Goal: Information Seeking & Learning: Check status

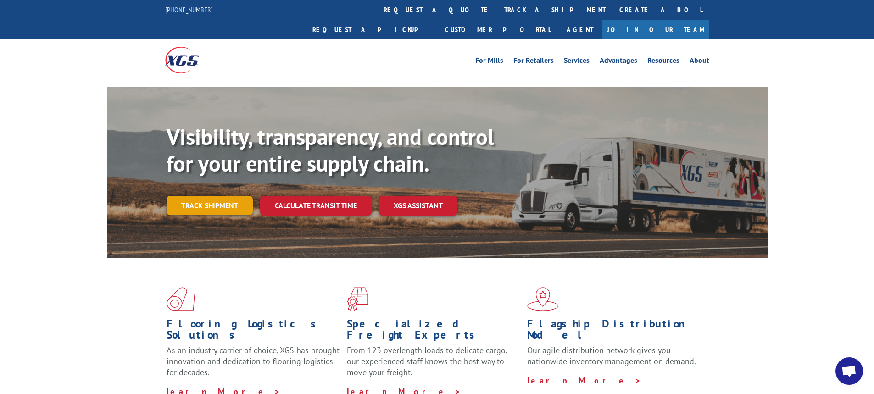
click at [204, 196] on link "Track shipment" at bounding box center [209, 205] width 86 height 19
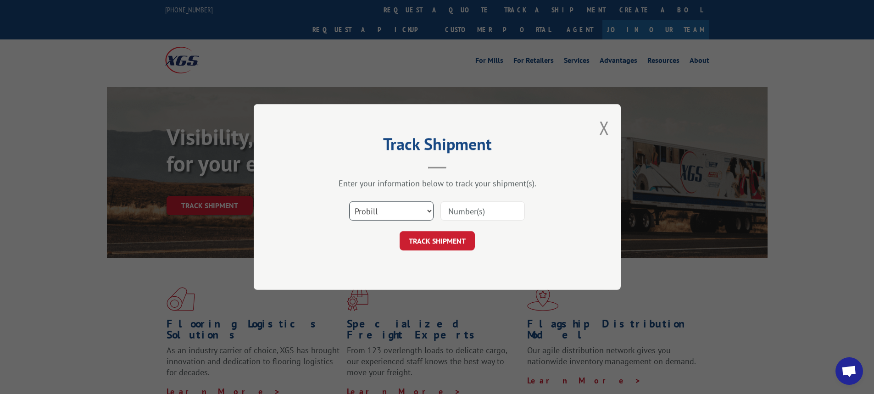
click at [430, 213] on select "Select category... Probill BOL PO" at bounding box center [391, 210] width 84 height 19
select select "bol"
click at [349, 201] on select "Select category... Probill BOL PO" at bounding box center [391, 210] width 84 height 19
click at [457, 211] on input at bounding box center [482, 210] width 84 height 19
type input "54395083"
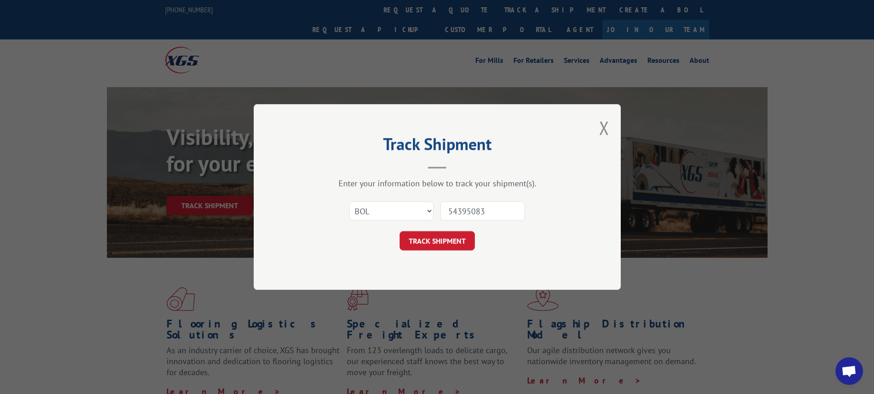
click button "TRACK SHIPMENT" at bounding box center [436, 240] width 75 height 19
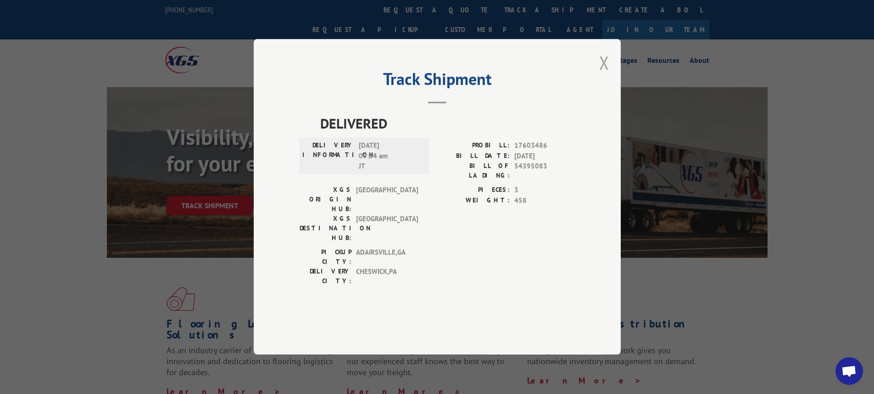
click at [605, 75] on button "Close modal" at bounding box center [604, 62] width 10 height 24
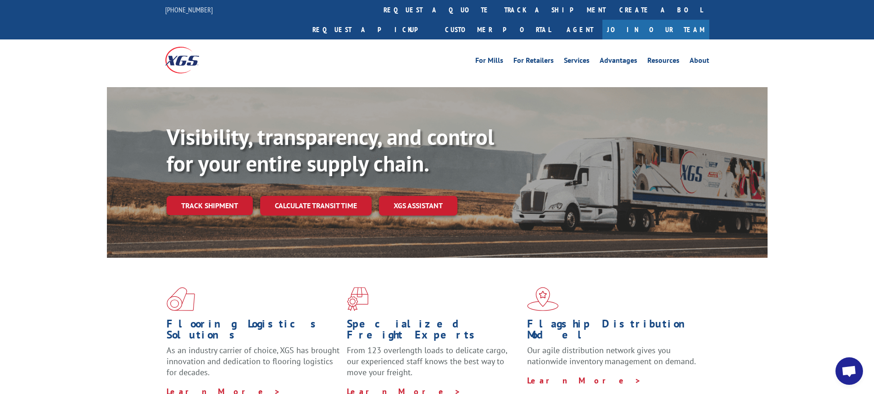
click at [207, 196] on link "Track shipment" at bounding box center [209, 205] width 86 height 19
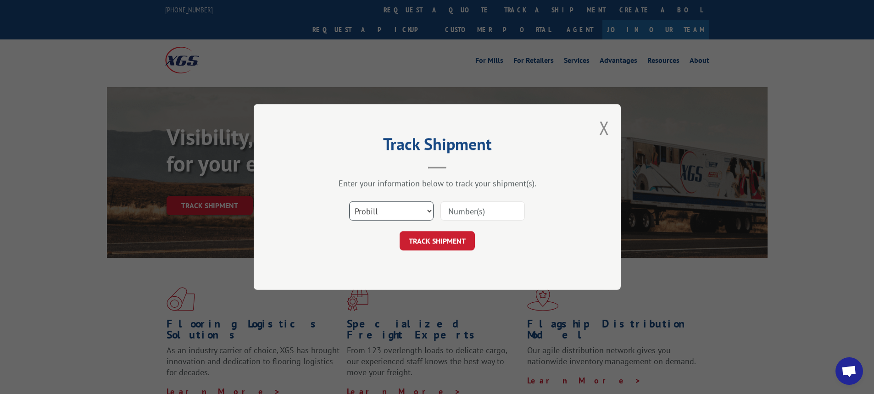
click at [430, 214] on select "Select category... Probill BOL PO" at bounding box center [391, 210] width 84 height 19
select select "bol"
click at [349, 201] on select "Select category... Probill BOL PO" at bounding box center [391, 210] width 84 height 19
click at [455, 211] on input at bounding box center [482, 210] width 84 height 19
type input "6024760"
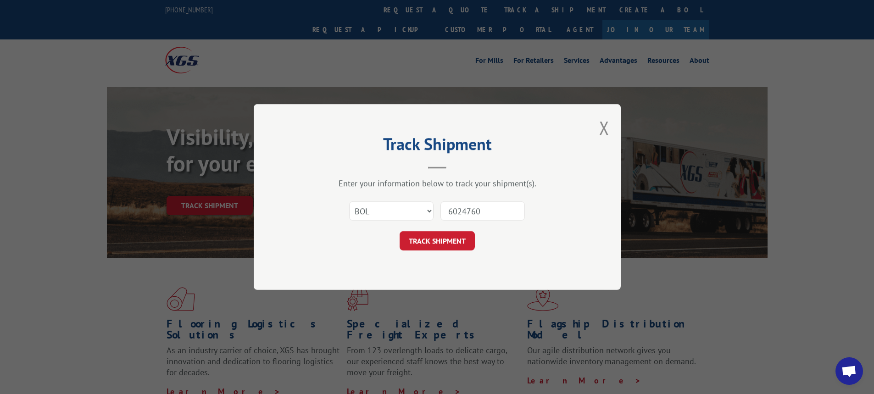
click button "TRACK SHIPMENT" at bounding box center [436, 240] width 75 height 19
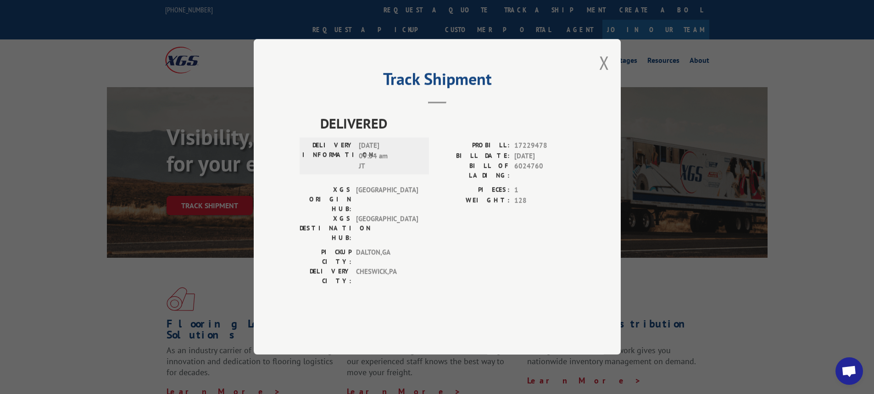
click at [609, 89] on div "Track Shipment DELIVERED DELIVERY INFORMATION: [DATE] 09:54 am JT PROBILL: 1722…" at bounding box center [437, 196] width 367 height 315
click at [606, 75] on button "Close modal" at bounding box center [604, 62] width 10 height 24
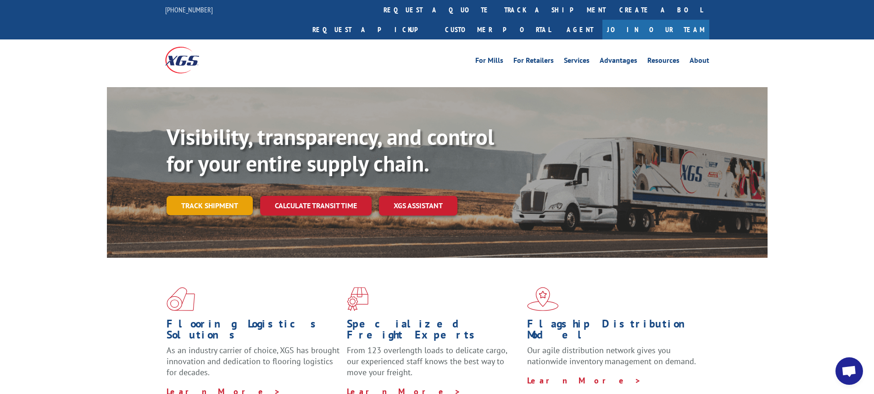
click at [226, 196] on link "Track shipment" at bounding box center [209, 205] width 86 height 19
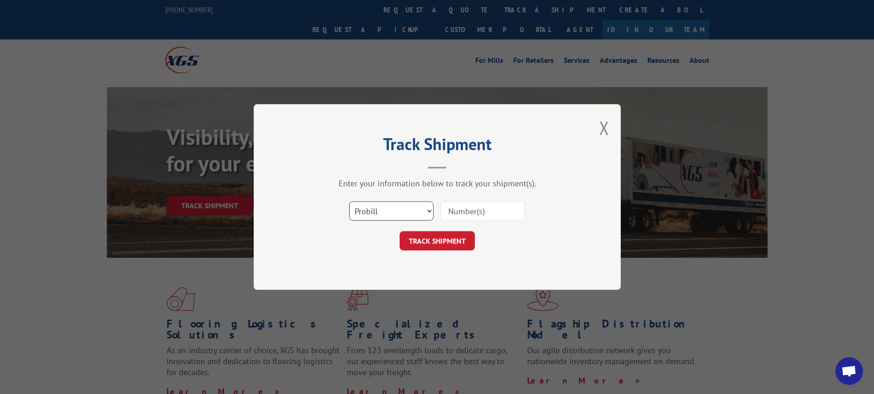
drag, startPoint x: 429, startPoint y: 210, endPoint x: 427, endPoint y: 216, distance: 6.2
click at [429, 210] on select "Select category... Probill BOL PO" at bounding box center [391, 210] width 84 height 19
select select "bol"
click at [349, 201] on select "Select category... Probill BOL PO" at bounding box center [391, 210] width 84 height 19
click at [478, 213] on input at bounding box center [482, 210] width 84 height 19
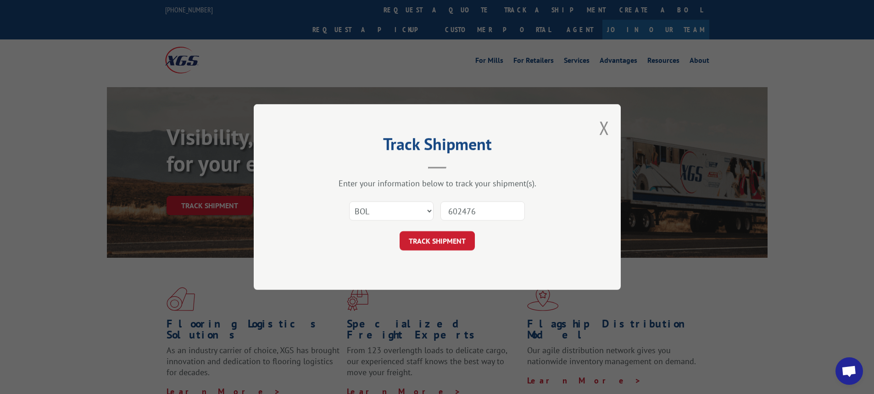
type input "6024760"
click button "TRACK SHIPMENT" at bounding box center [436, 240] width 75 height 19
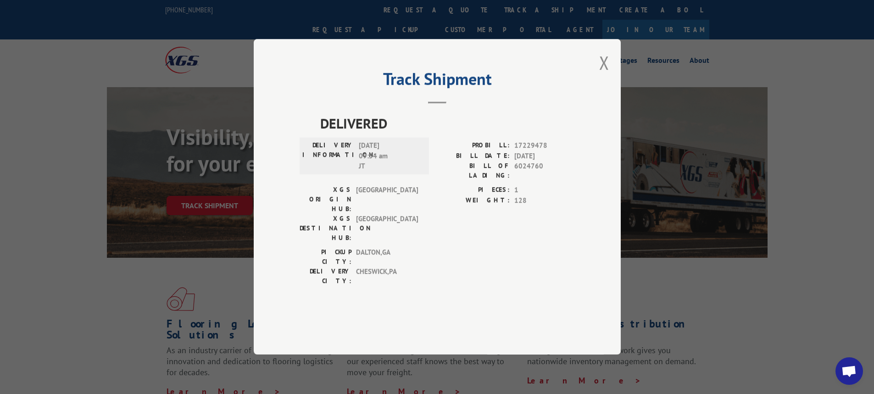
click at [601, 75] on button "Close modal" at bounding box center [604, 62] width 10 height 24
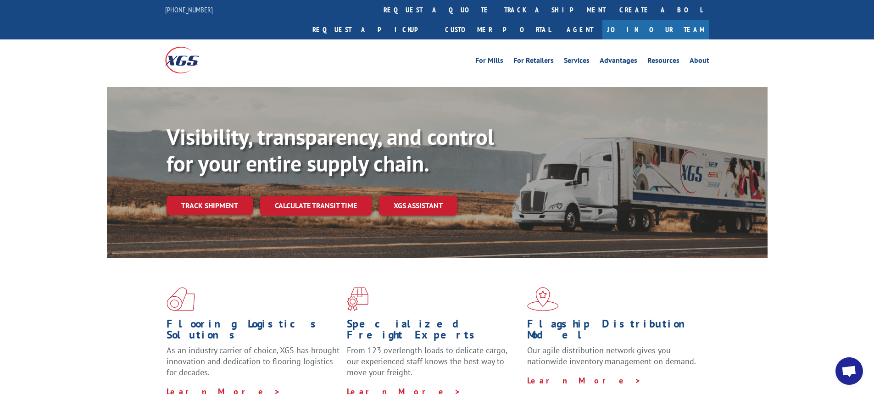
click at [237, 196] on link "Track shipment" at bounding box center [209, 205] width 86 height 19
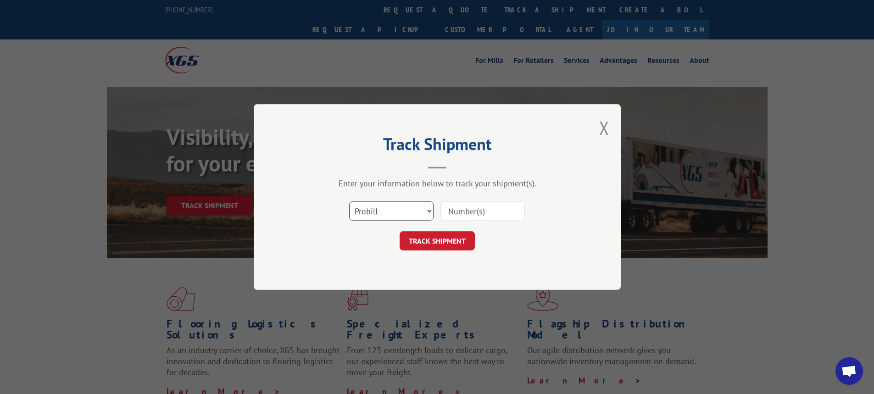
click at [428, 212] on select "Select category... Probill BOL PO" at bounding box center [391, 210] width 84 height 19
select select "bol"
click at [349, 201] on select "Select category... Probill BOL PO" at bounding box center [391, 210] width 84 height 19
click at [434, 212] on div "Select category... Probill BOL PO" at bounding box center [436, 211] width 275 height 30
click at [457, 210] on input at bounding box center [482, 210] width 84 height 19
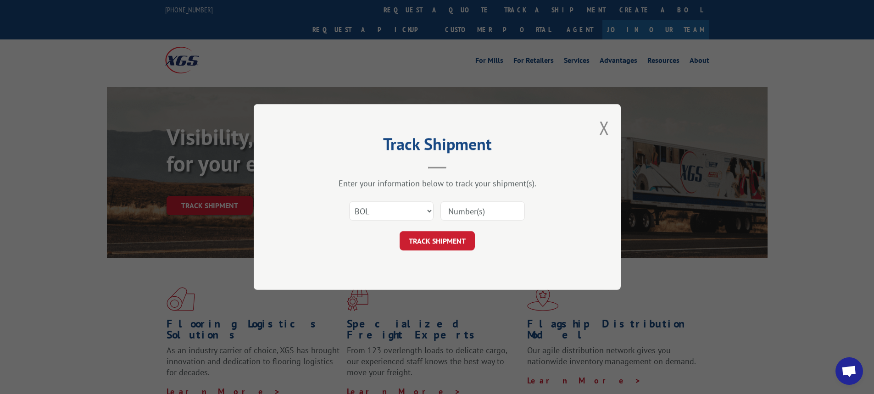
click at [457, 210] on input at bounding box center [482, 210] width 84 height 19
type input "54394691"
click button "TRACK SHIPMENT" at bounding box center [436, 240] width 75 height 19
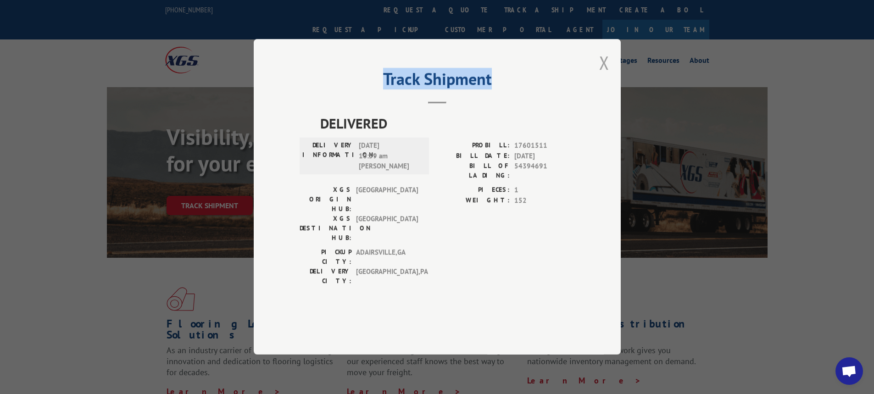
click at [608, 92] on div "Track Shipment DELIVERED DELIVERY INFORMATION: [DATE] 10:59 am [PERSON_NAME] PR…" at bounding box center [437, 196] width 367 height 315
click at [611, 81] on div "Track Shipment DELIVERED DELIVERY INFORMATION: [DATE] 10:59 am [PERSON_NAME] PR…" at bounding box center [437, 196] width 367 height 315
click at [604, 75] on button "Close modal" at bounding box center [604, 62] width 10 height 24
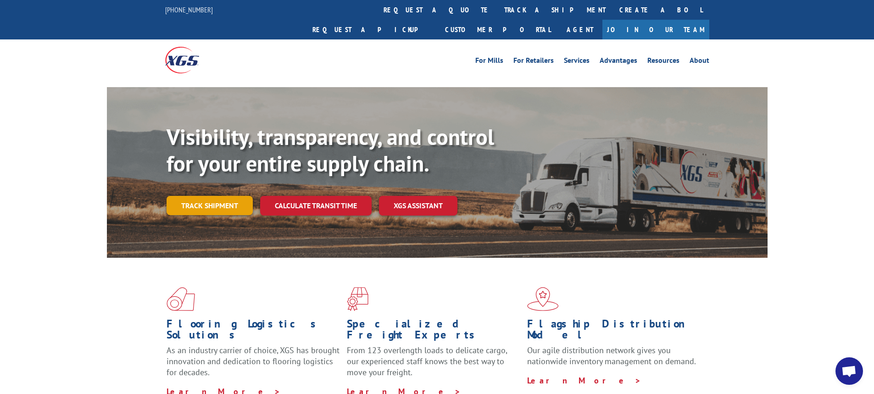
click at [217, 196] on link "Track shipment" at bounding box center [209, 205] width 86 height 19
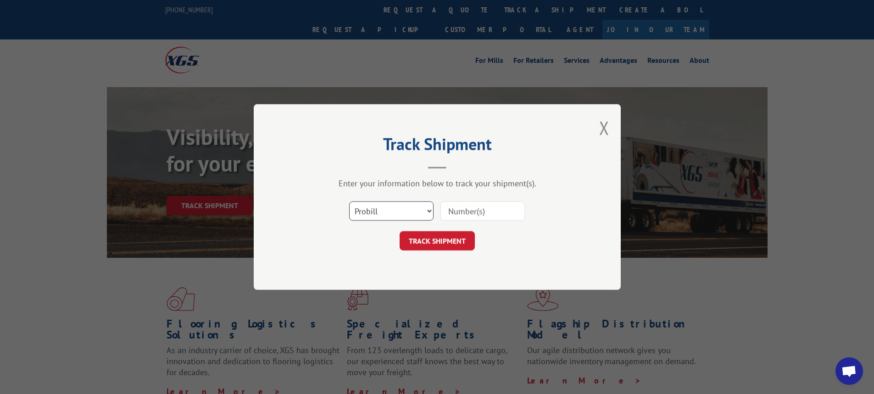
click at [425, 210] on select "Select category... Probill BOL PO" at bounding box center [391, 210] width 84 height 19
select select "bol"
click at [349, 201] on select "Select category... Probill BOL PO" at bounding box center [391, 210] width 84 height 19
click at [443, 204] on input at bounding box center [482, 210] width 84 height 19
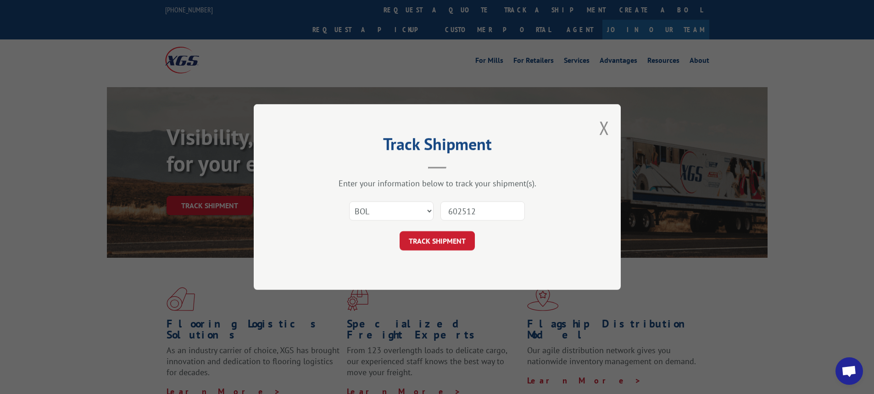
type input "6025124"
click button "TRACK SHIPMENT" at bounding box center [436, 240] width 75 height 19
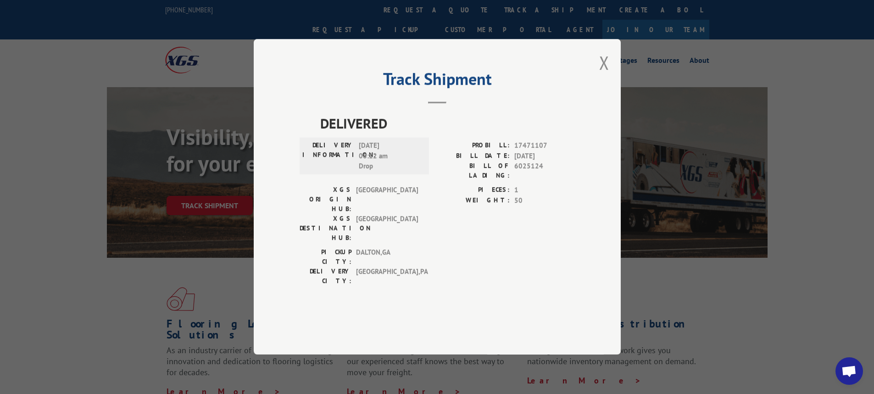
click at [598, 84] on div "Track Shipment DELIVERED DELIVERY INFORMATION: 09/12/2025 08:12 am Drop PROBILL…" at bounding box center [437, 196] width 367 height 315
click at [603, 75] on button "Close modal" at bounding box center [604, 62] width 10 height 24
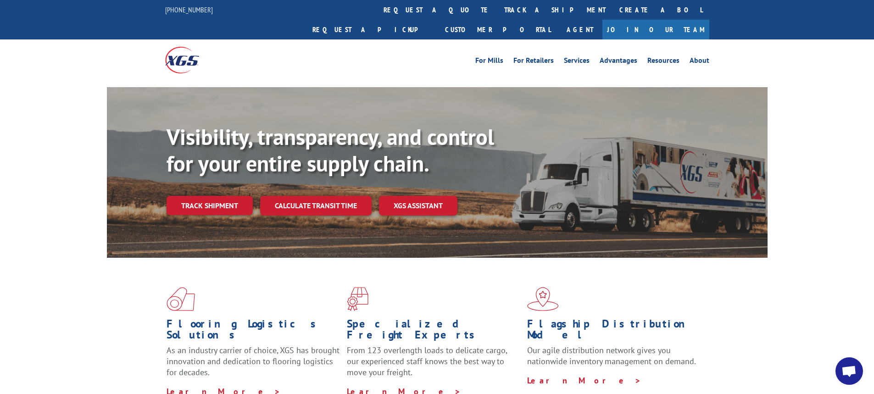
click at [216, 196] on link "Track shipment" at bounding box center [209, 205] width 86 height 19
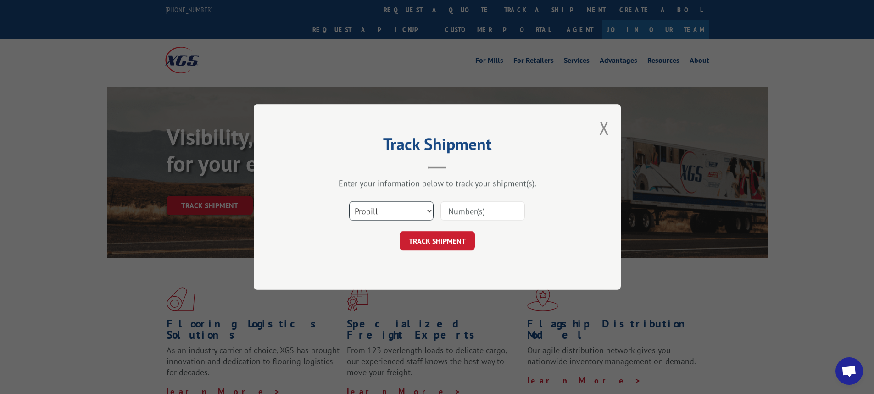
click at [428, 208] on select "Select category... Probill BOL PO" at bounding box center [391, 210] width 84 height 19
select select "bol"
click at [349, 201] on select "Select category... Probill BOL PO" at bounding box center [391, 210] width 84 height 19
click at [466, 207] on input at bounding box center [482, 210] width 84 height 19
type input "6024100"
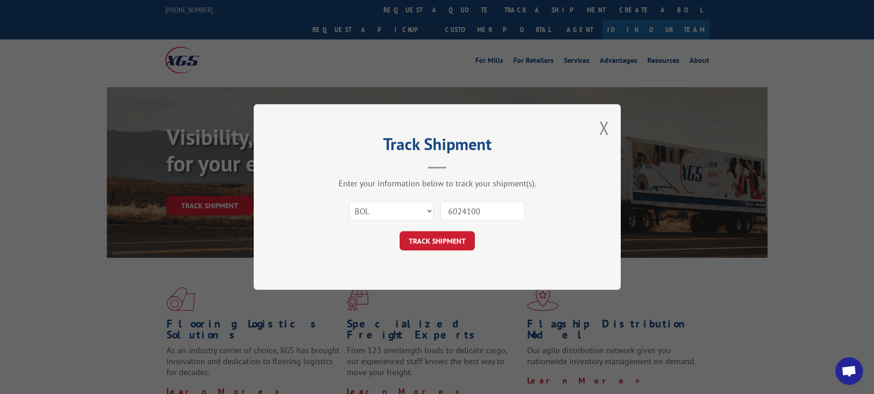
click button "TRACK SHIPMENT" at bounding box center [436, 240] width 75 height 19
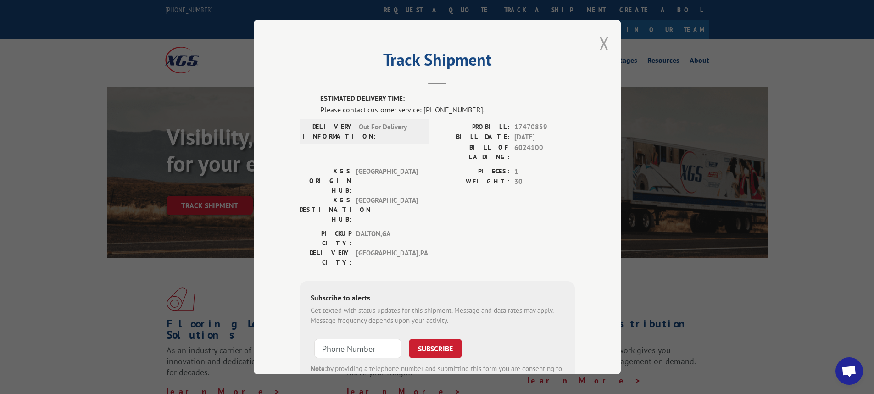
click at [599, 38] on button "Close modal" at bounding box center [604, 43] width 10 height 24
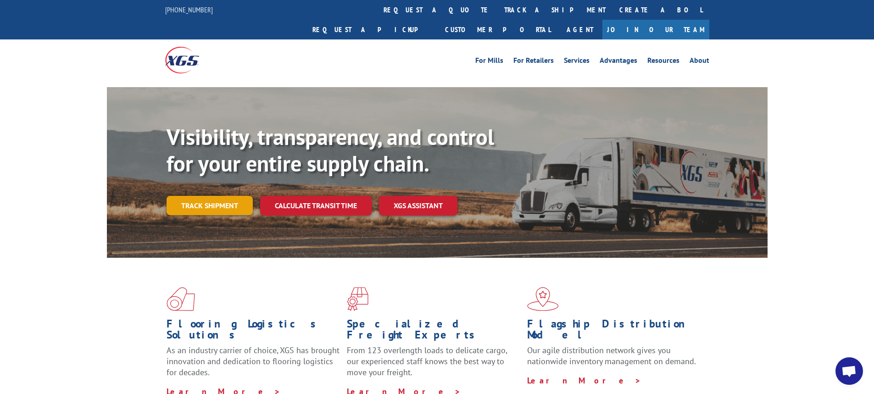
click at [217, 196] on link "Track shipment" at bounding box center [209, 205] width 86 height 19
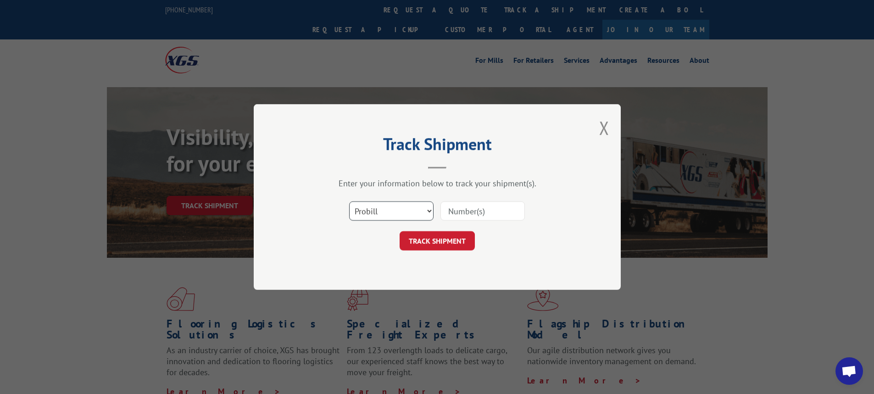
drag, startPoint x: 429, startPoint y: 210, endPoint x: 422, endPoint y: 214, distance: 7.6
click at [429, 210] on select "Select category... Probill BOL PO" at bounding box center [391, 210] width 84 height 19
select select "bol"
click at [349, 201] on select "Select category... Probill BOL PO" at bounding box center [391, 210] width 84 height 19
click at [453, 210] on input at bounding box center [482, 210] width 84 height 19
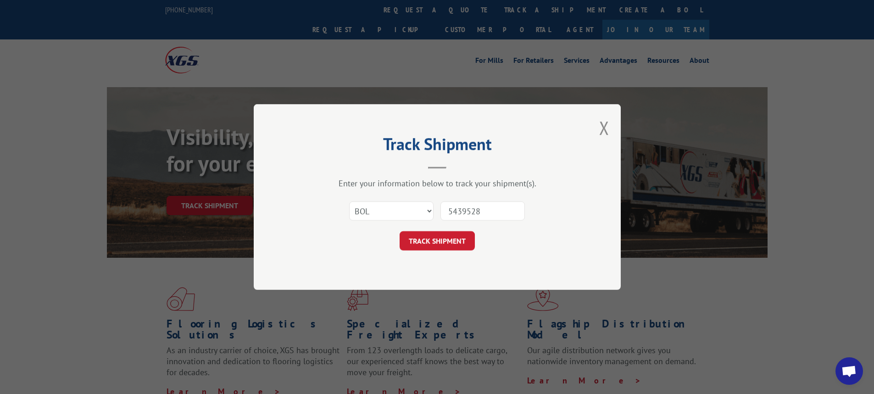
type input "54395280"
click button "TRACK SHIPMENT" at bounding box center [436, 240] width 75 height 19
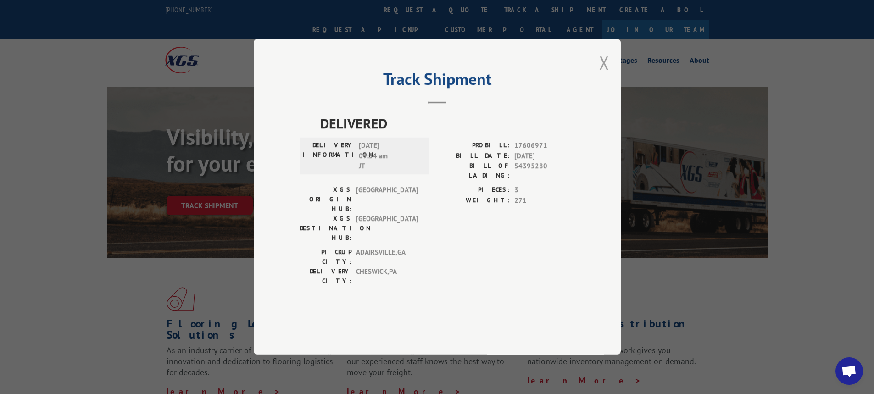
click at [602, 75] on button "Close modal" at bounding box center [604, 62] width 10 height 24
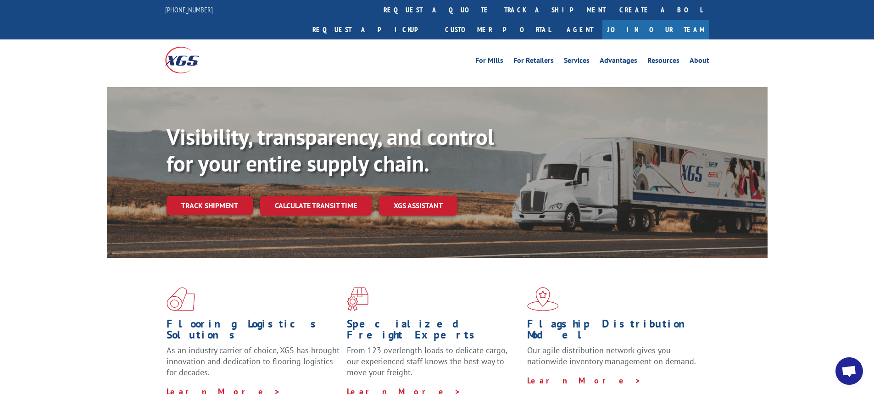
click at [230, 196] on link "Track shipment" at bounding box center [209, 205] width 86 height 19
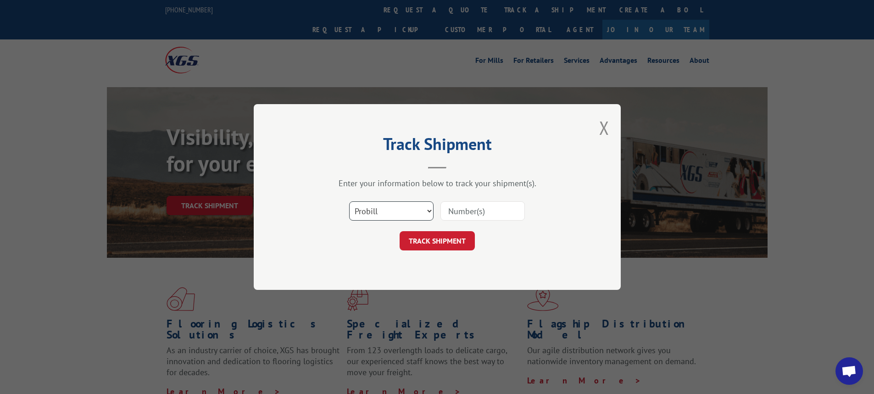
click at [426, 211] on select "Select category... Probill BOL PO" at bounding box center [391, 210] width 84 height 19
select select "bol"
click at [349, 201] on select "Select category... Probill BOL PO" at bounding box center [391, 210] width 84 height 19
click at [451, 210] on input at bounding box center [482, 210] width 84 height 19
type input "6042999"
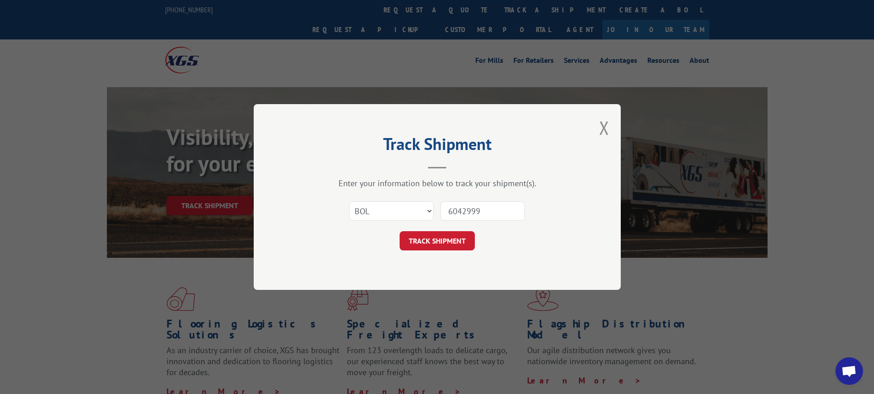
click button "TRACK SHIPMENT" at bounding box center [436, 240] width 75 height 19
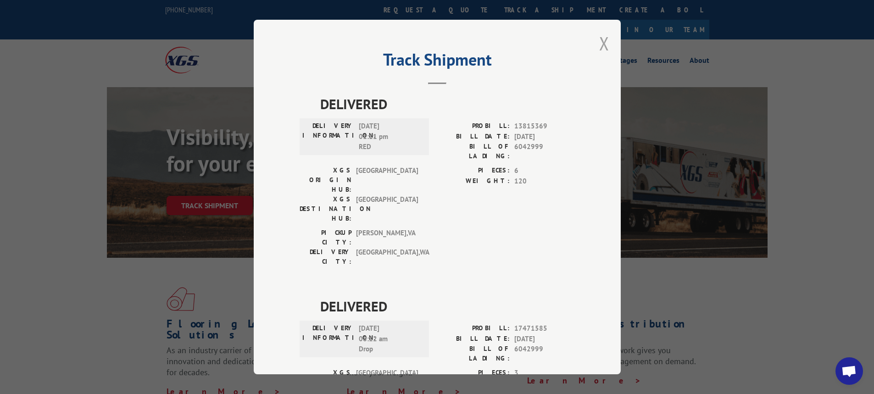
click at [601, 41] on button "Close modal" at bounding box center [604, 43] width 10 height 24
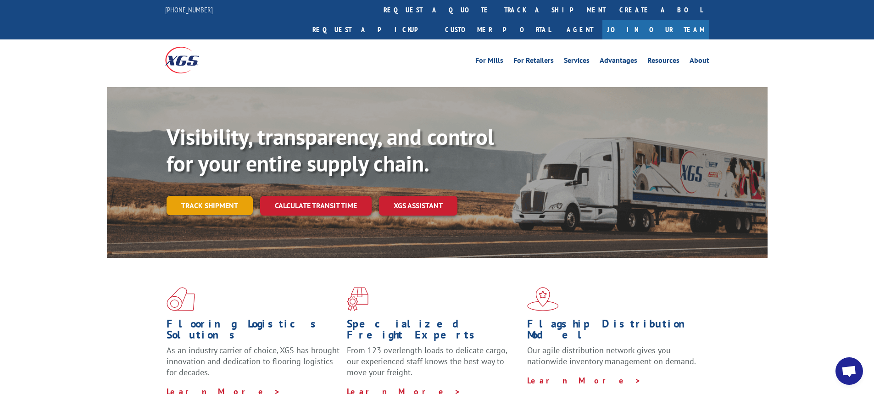
click at [213, 196] on link "Track shipment" at bounding box center [209, 205] width 86 height 19
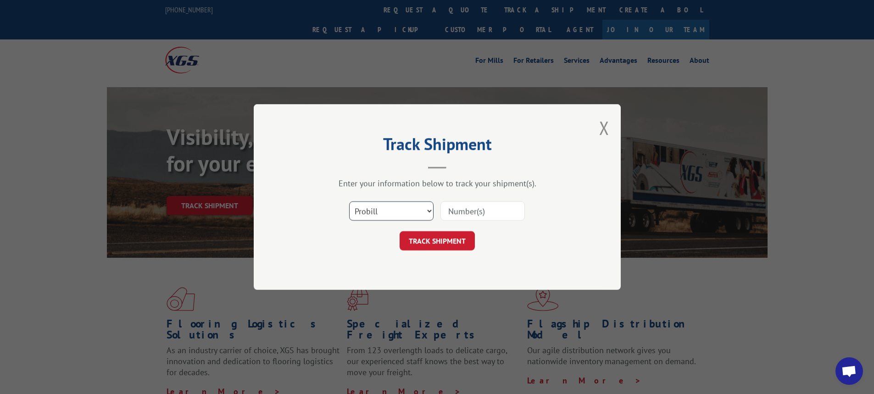
click at [428, 210] on select "Select category... Probill BOL PO" at bounding box center [391, 210] width 84 height 19
select select "bol"
click at [349, 201] on select "Select category... Probill BOL PO" at bounding box center [391, 210] width 84 height 19
click at [464, 210] on input at bounding box center [482, 210] width 84 height 19
type input "54395082"
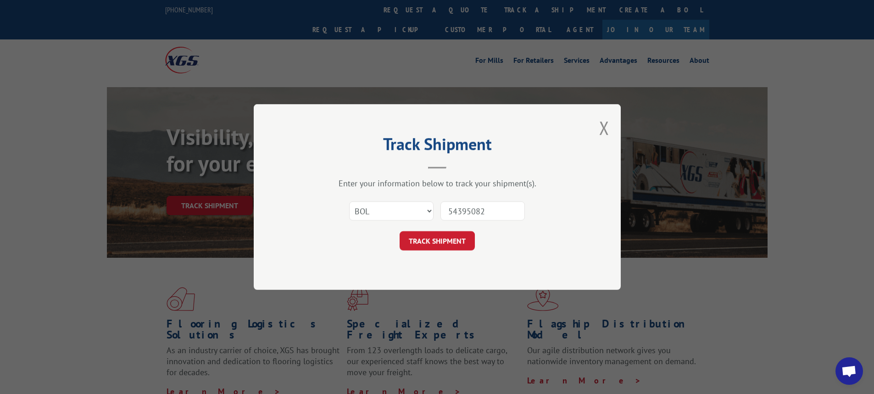
click button "TRACK SHIPMENT" at bounding box center [436, 240] width 75 height 19
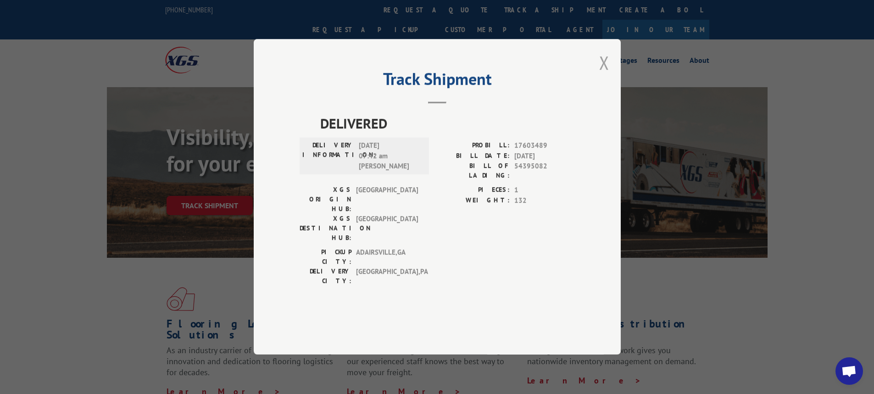
click at [603, 75] on button "Close modal" at bounding box center [604, 62] width 10 height 24
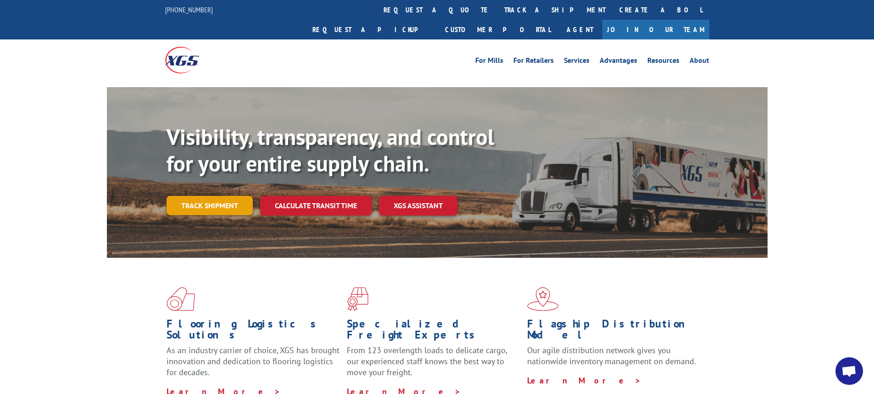
click at [209, 196] on link "Track shipment" at bounding box center [209, 205] width 86 height 19
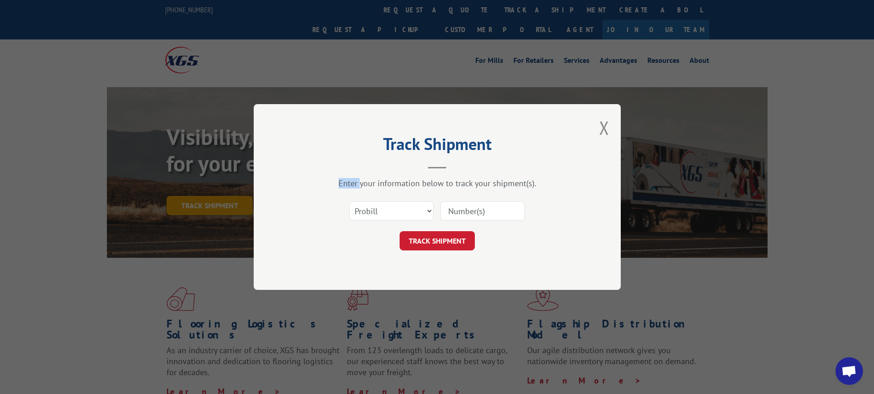
click at [209, 182] on div "Track Shipment Enter your information below to track your shipment(s). Select c…" at bounding box center [437, 197] width 874 height 394
click at [430, 210] on select "Select category... Probill BOL PO" at bounding box center [391, 210] width 84 height 19
select select "bol"
click at [349, 201] on select "Select category... Probill BOL PO" at bounding box center [391, 210] width 84 height 19
click at [464, 214] on input at bounding box center [482, 210] width 84 height 19
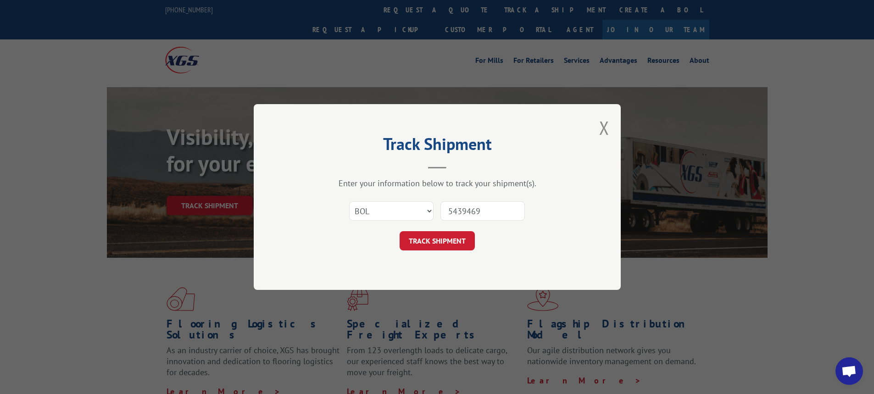
type input "54394691"
click button "TRACK SHIPMENT" at bounding box center [436, 240] width 75 height 19
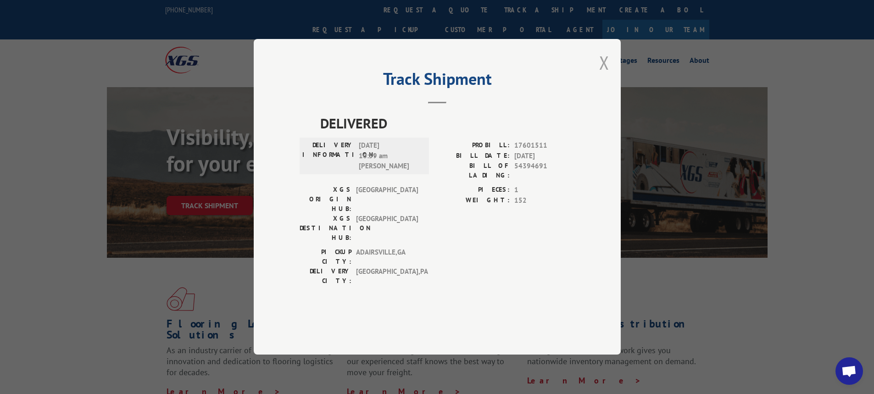
click at [608, 75] on button "Close modal" at bounding box center [604, 62] width 10 height 24
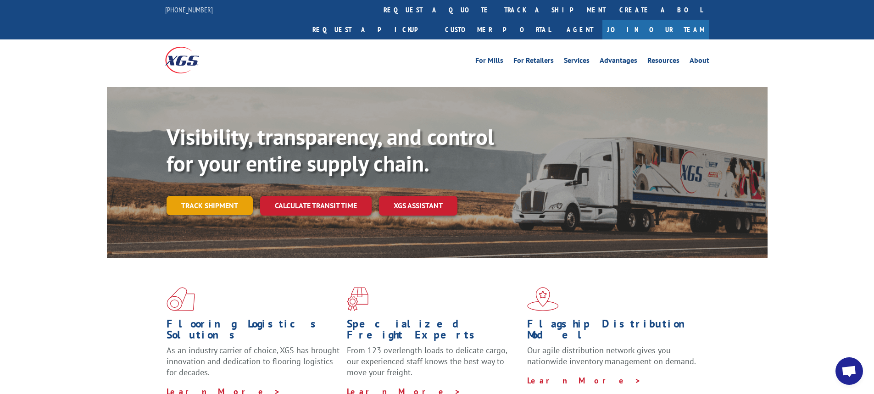
click at [209, 196] on link "Track shipment" at bounding box center [209, 205] width 86 height 19
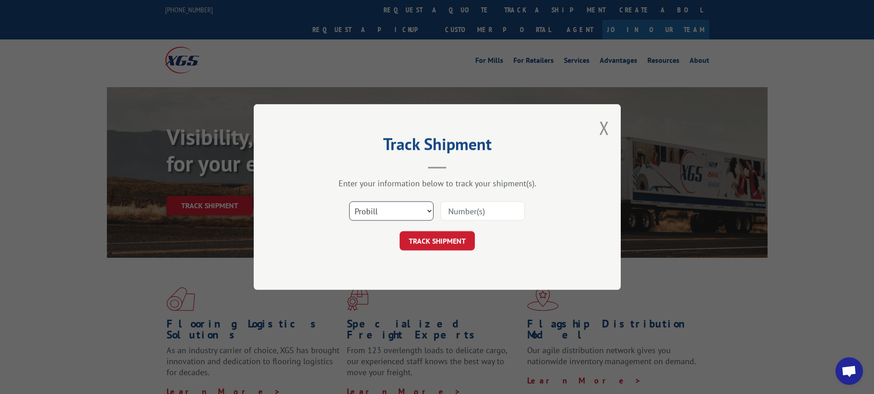
click at [429, 211] on select "Select category... Probill BOL PO" at bounding box center [391, 210] width 84 height 19
select select "bol"
click at [349, 201] on select "Select category... Probill BOL PO" at bounding box center [391, 210] width 84 height 19
click at [450, 213] on input at bounding box center [482, 210] width 84 height 19
type input "6025955"
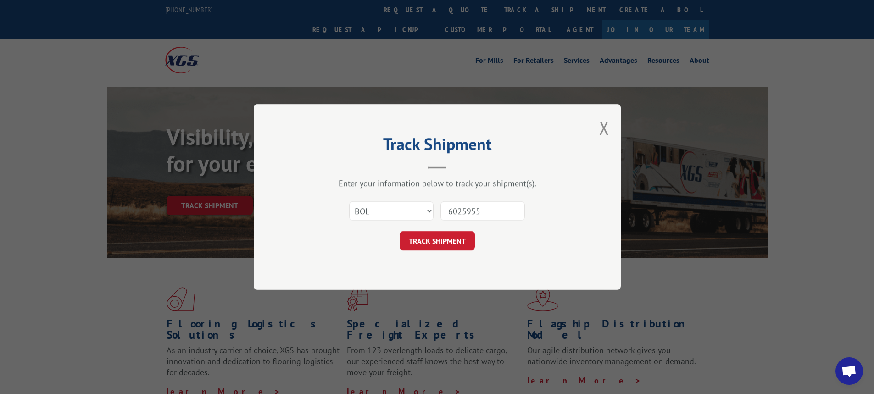
click button "TRACK SHIPMENT" at bounding box center [436, 240] width 75 height 19
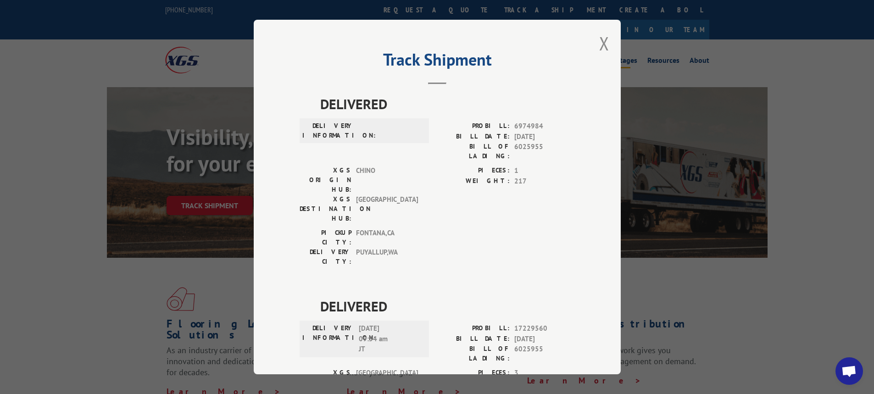
click at [601, 42] on button "Close modal" at bounding box center [604, 43] width 10 height 24
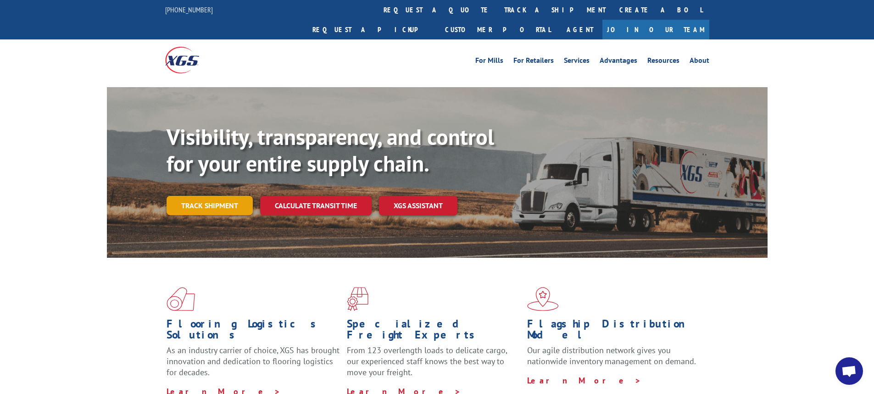
click at [211, 196] on link "Track shipment" at bounding box center [209, 205] width 86 height 19
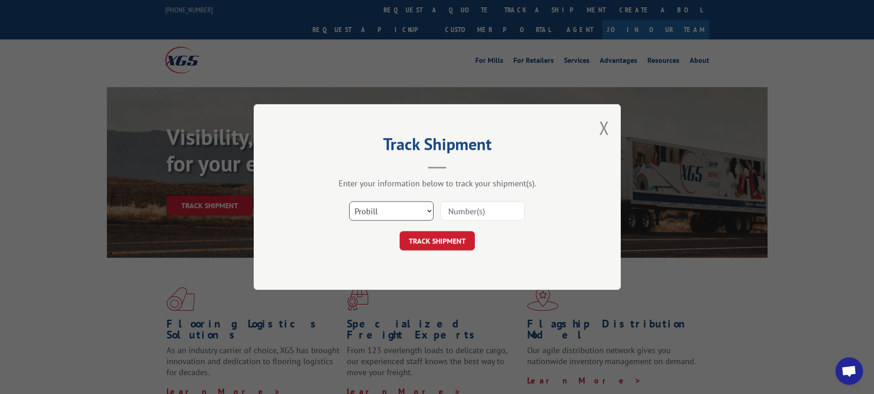
click at [430, 211] on select "Select category... Probill BOL PO" at bounding box center [391, 210] width 84 height 19
select select "bol"
click at [349, 201] on select "Select category... Probill BOL PO" at bounding box center [391, 210] width 84 height 19
click at [474, 210] on input at bounding box center [482, 210] width 84 height 19
type input "6020011"
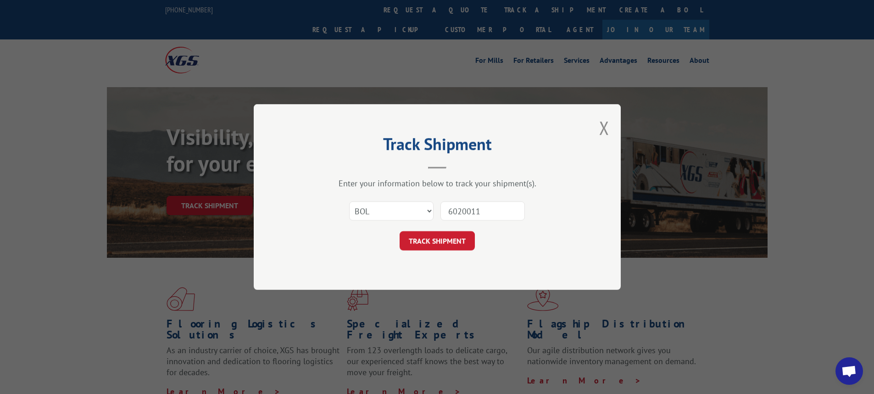
click button "TRACK SHIPMENT" at bounding box center [436, 240] width 75 height 19
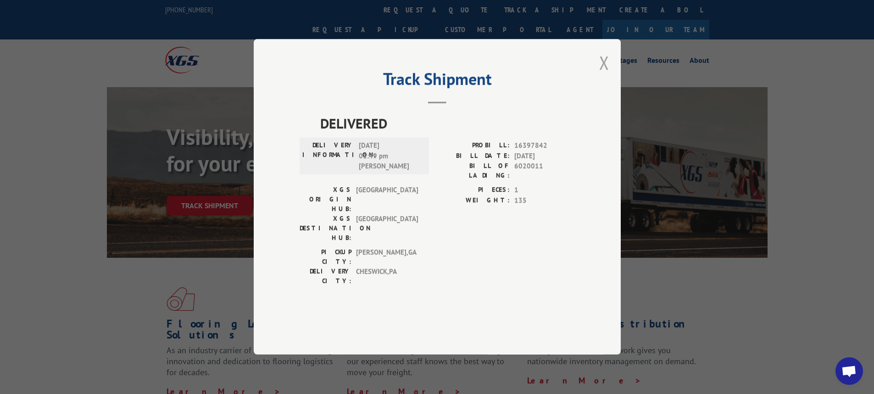
click at [602, 75] on button "Close modal" at bounding box center [604, 62] width 10 height 24
